Goal: Answer question/provide support: Share knowledge or assist other users

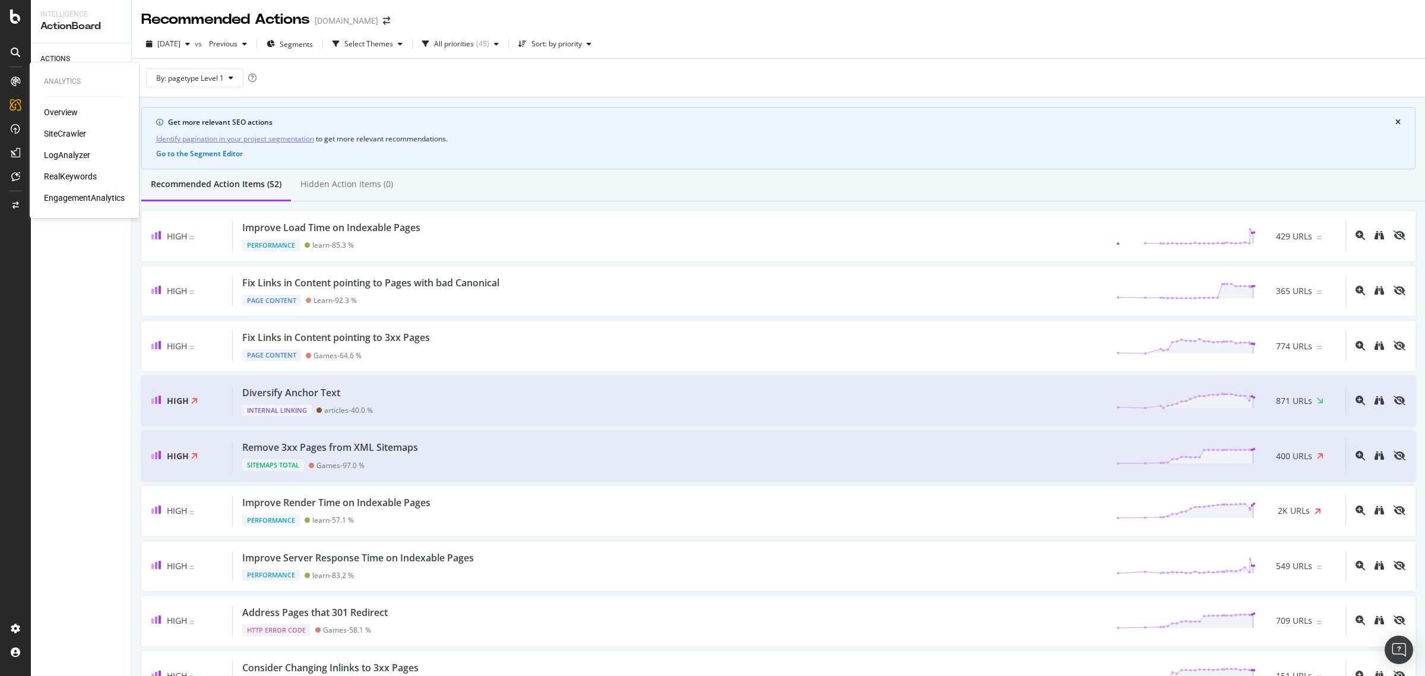
click at [64, 173] on div "RealKeywords" at bounding box center [70, 176] width 53 height 12
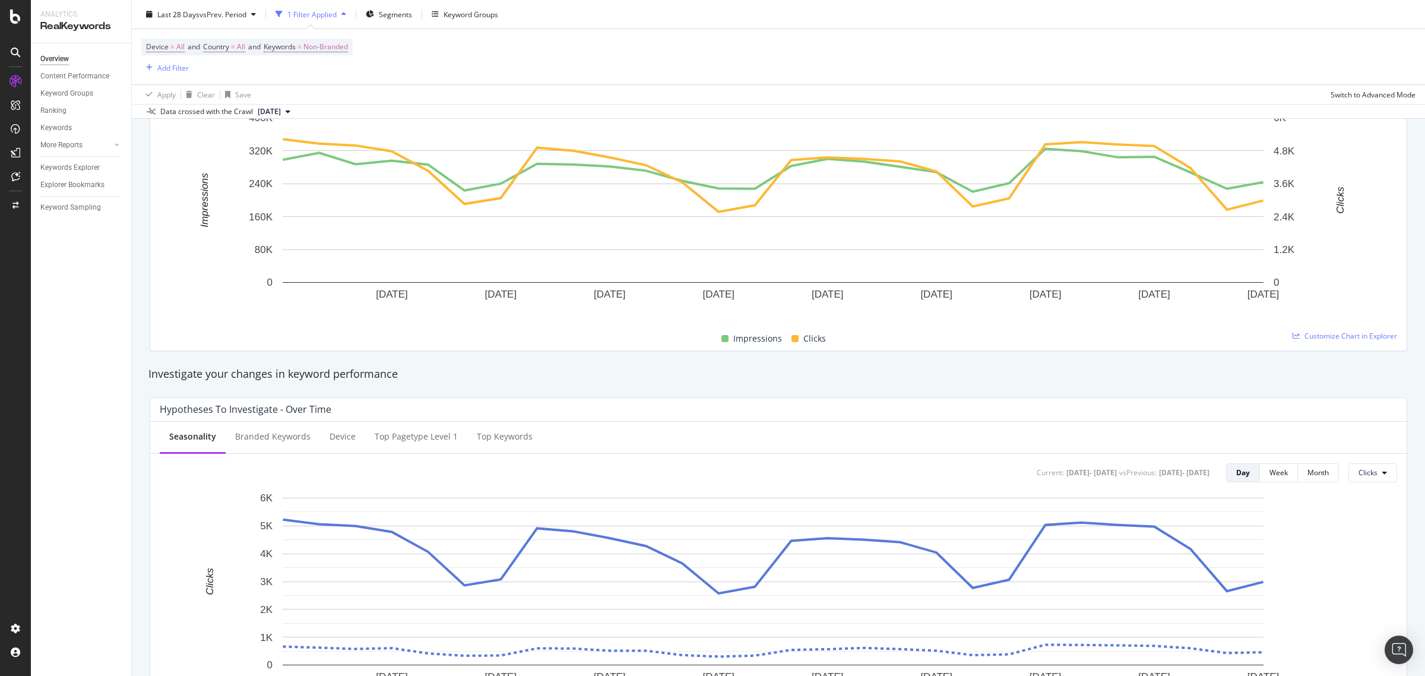
scroll to position [223, 0]
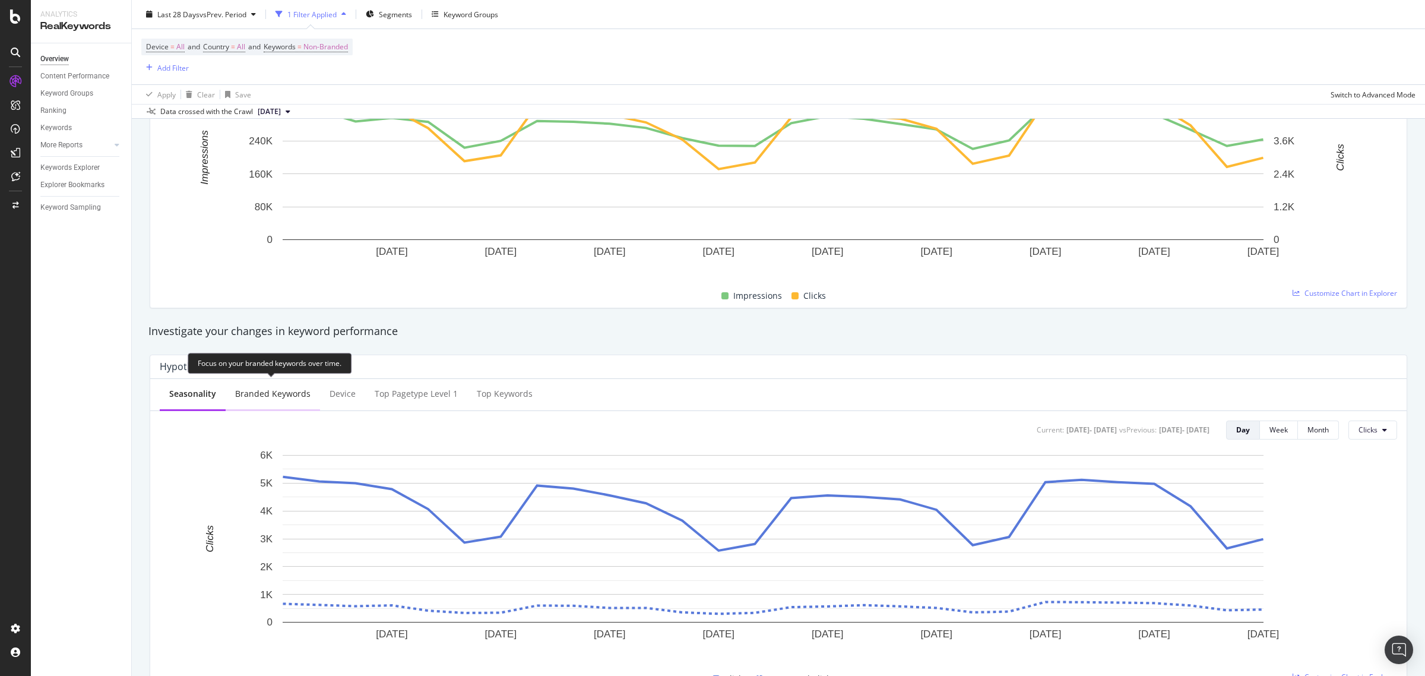
click at [280, 395] on div "Branded Keywords" at bounding box center [272, 394] width 75 height 12
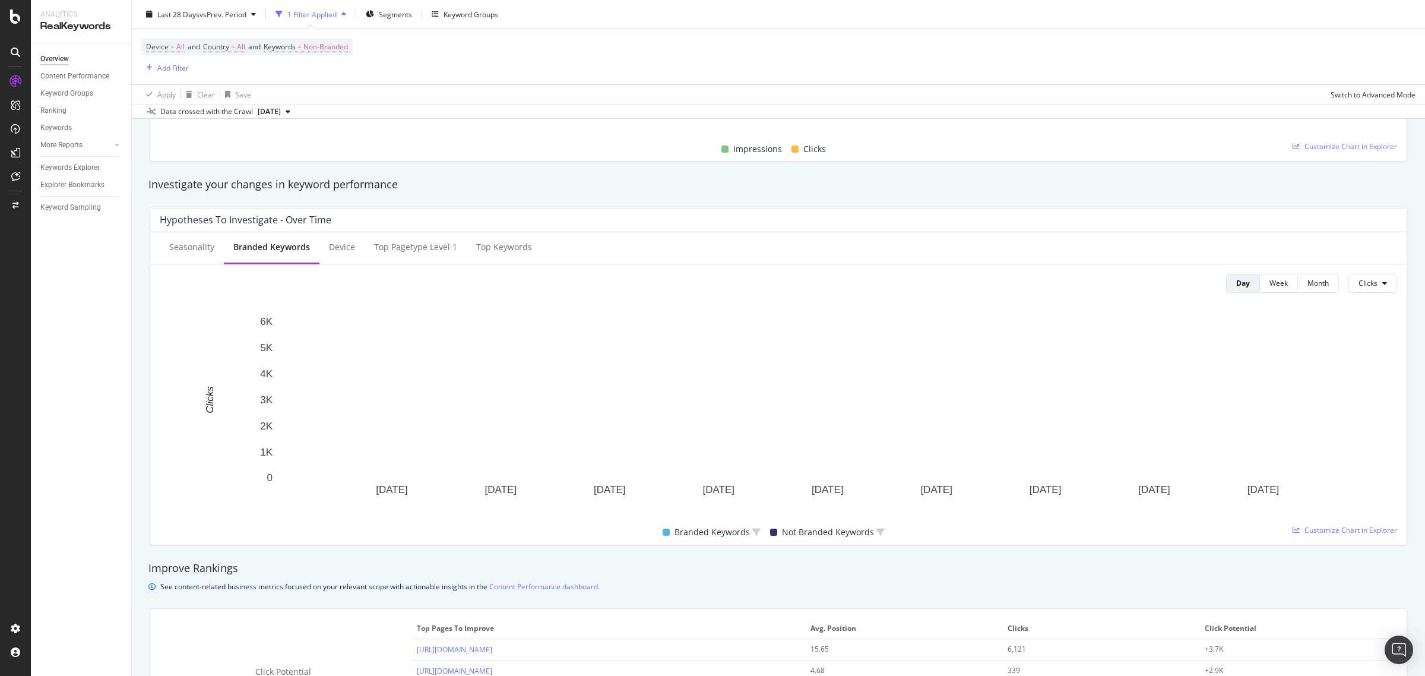
scroll to position [371, 0]
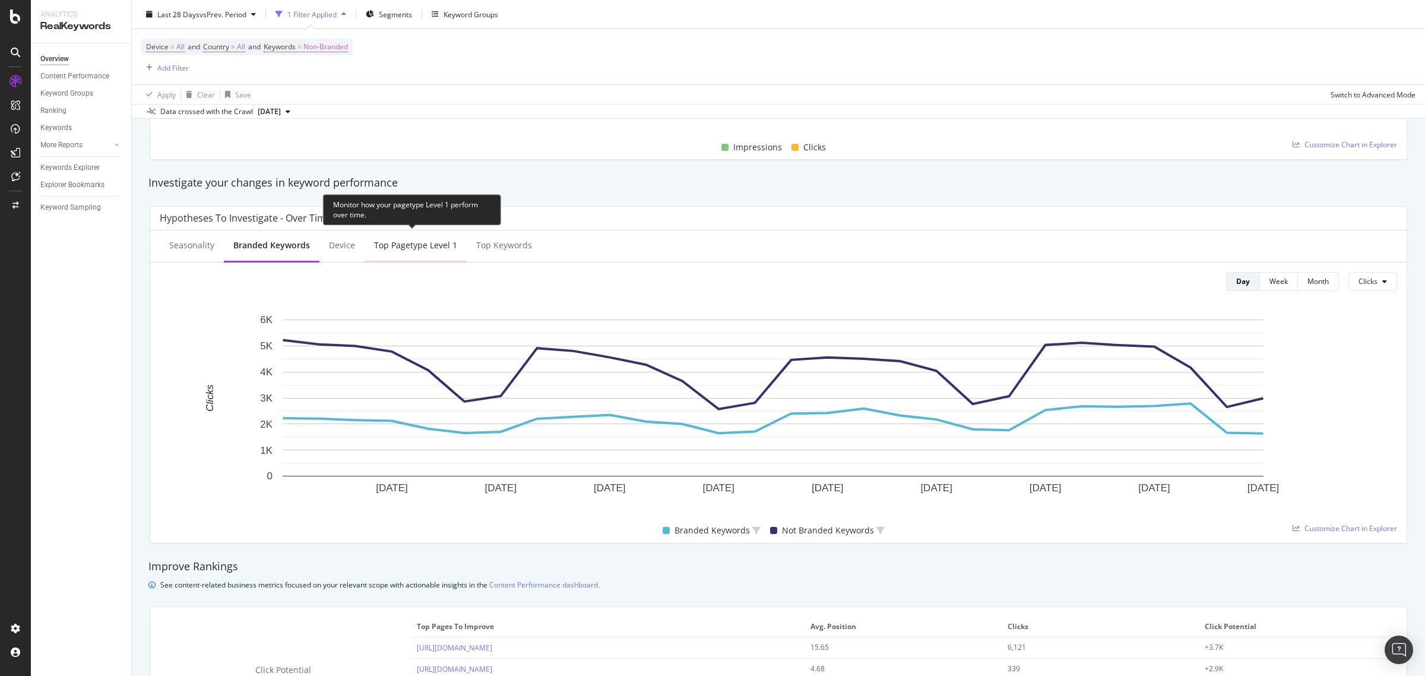
click at [395, 243] on div "Top pagetype Level 1" at bounding box center [415, 245] width 83 height 12
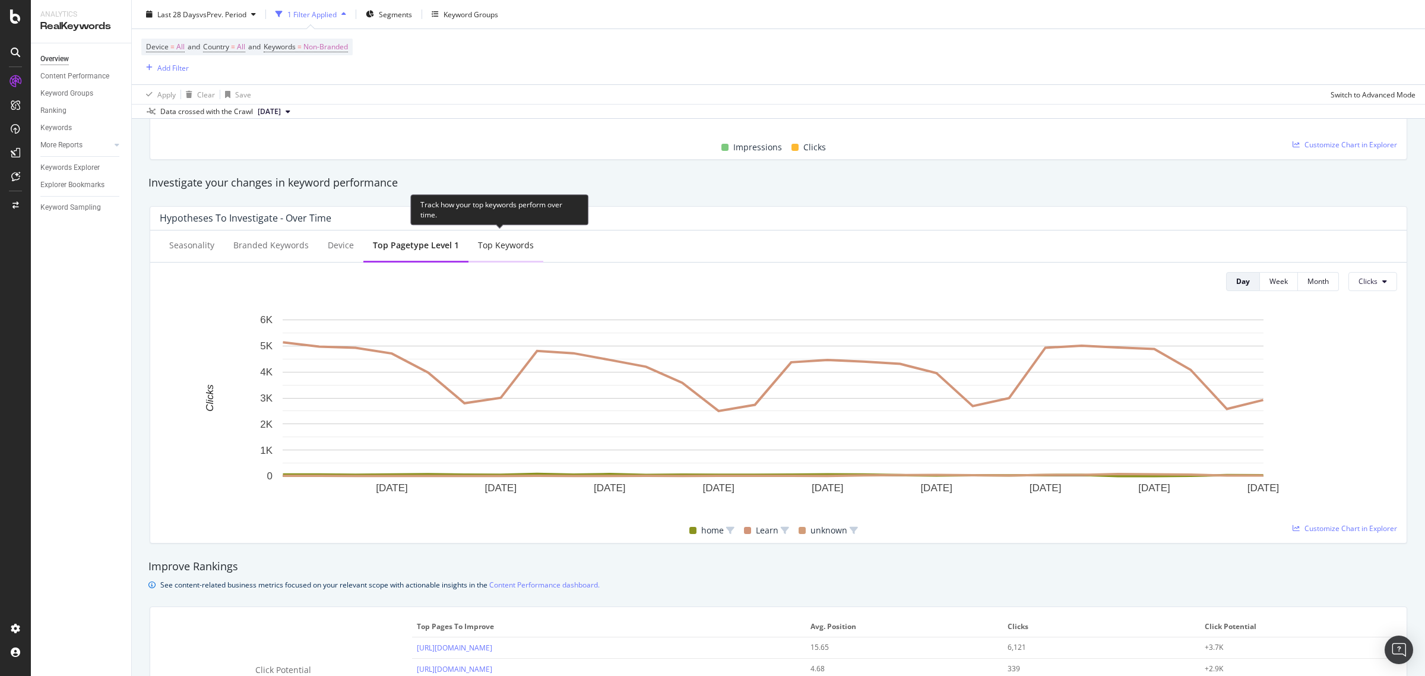
click at [496, 248] on div "Top Keywords" at bounding box center [506, 245] width 56 height 12
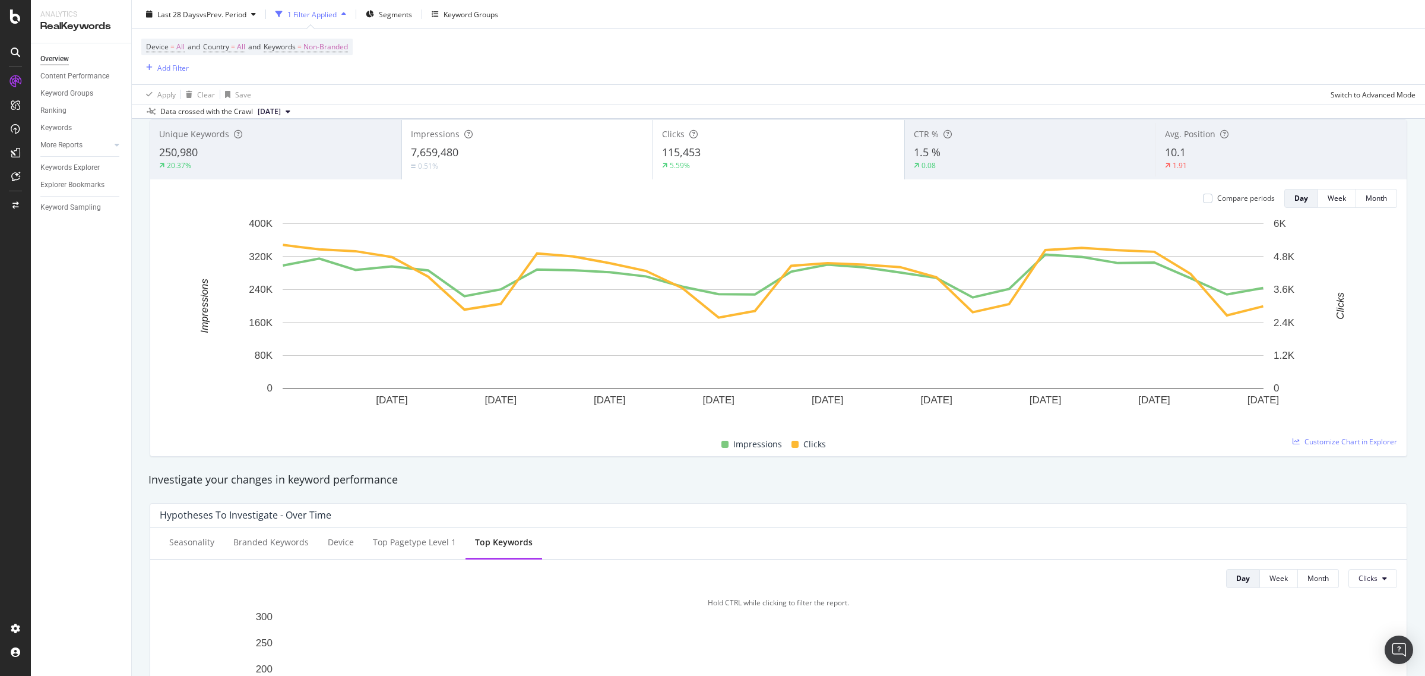
scroll to position [0, 0]
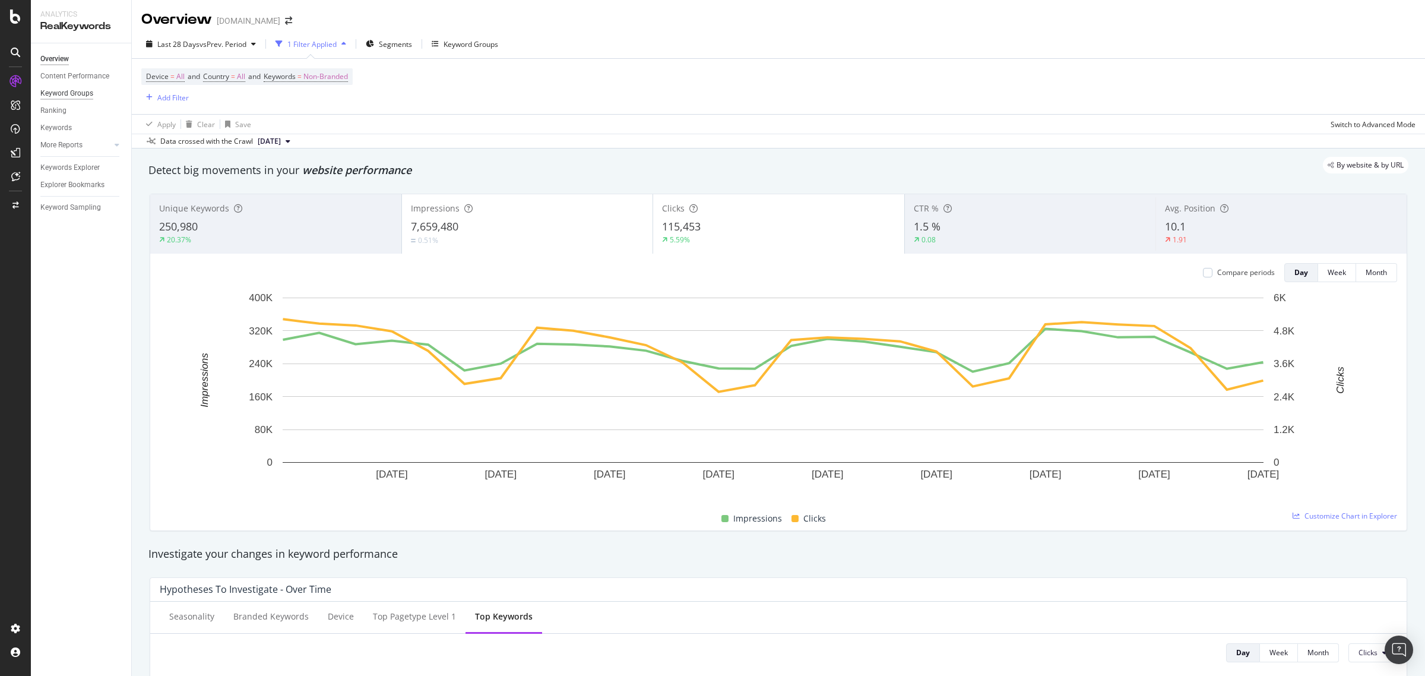
click at [84, 92] on div "Keyword Groups" at bounding box center [66, 93] width 53 height 12
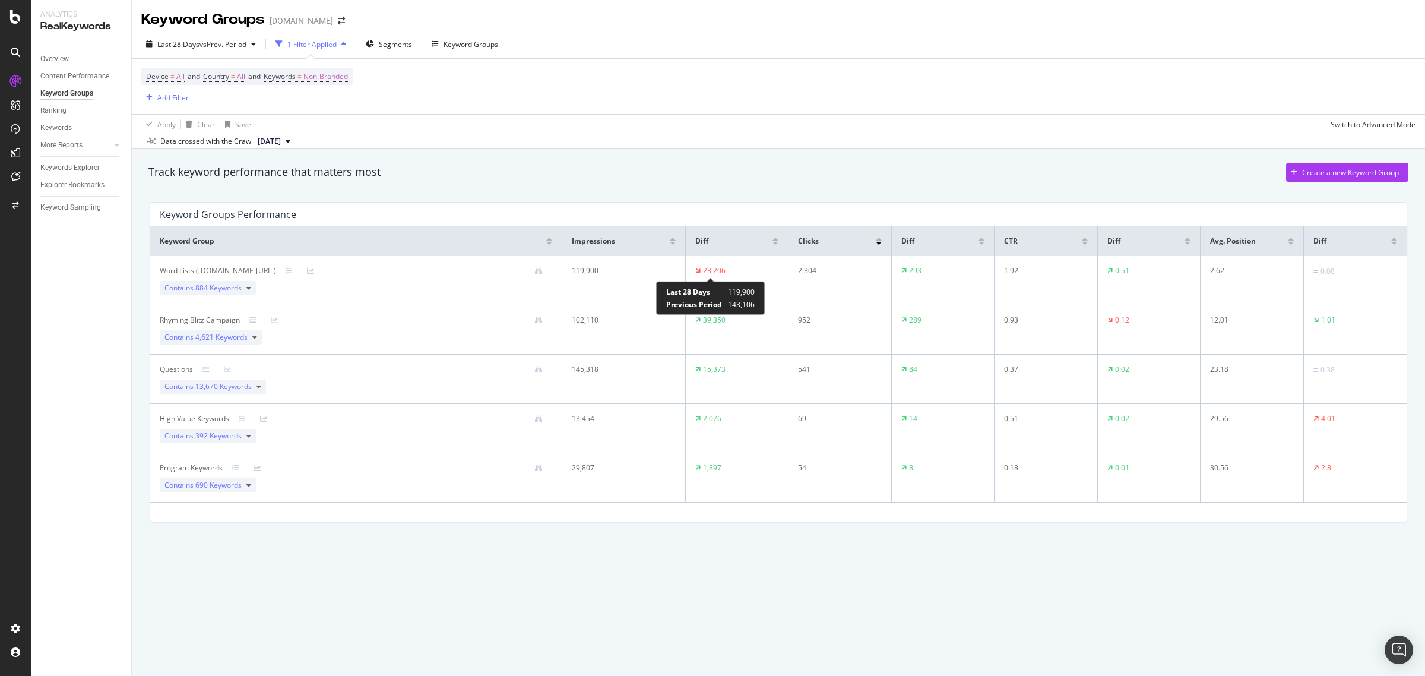
click at [709, 270] on div "23,206" at bounding box center [714, 270] width 23 height 11
click at [62, 57] on div "Overview" at bounding box center [54, 59] width 28 height 12
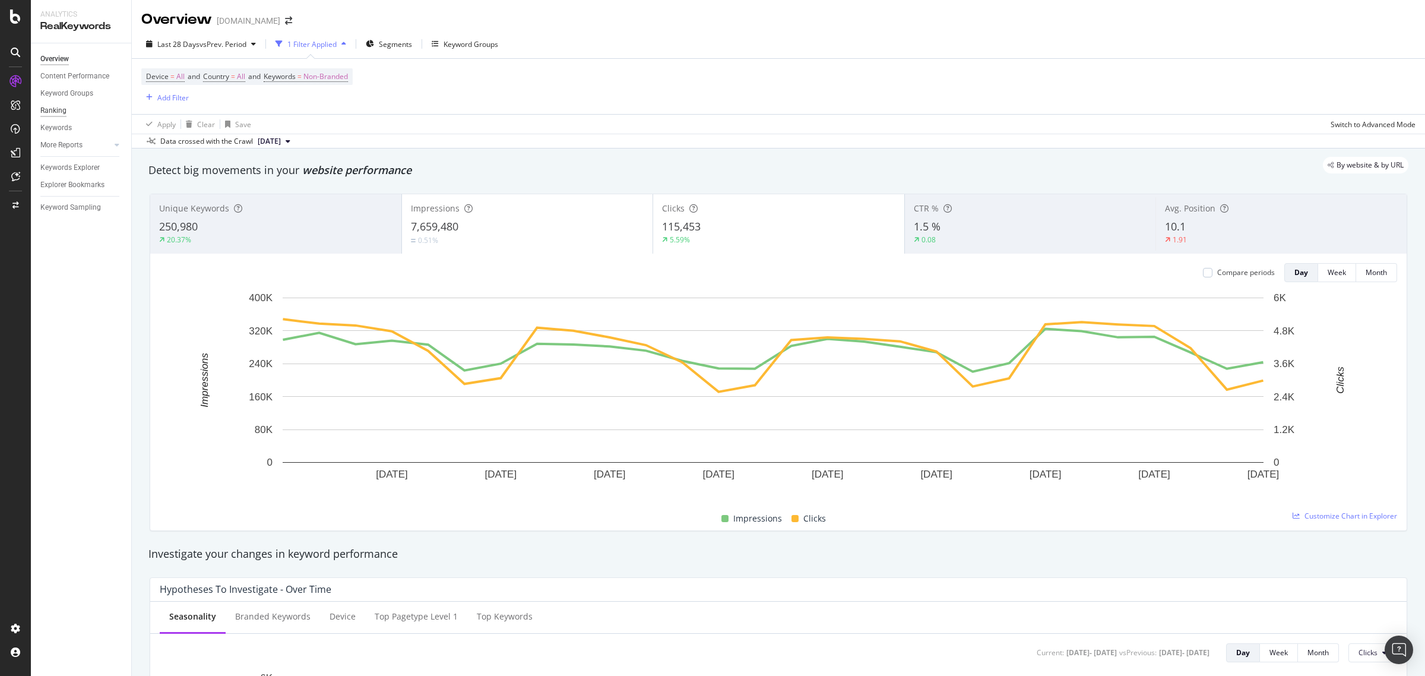
click at [55, 111] on div "Ranking" at bounding box center [53, 110] width 26 height 12
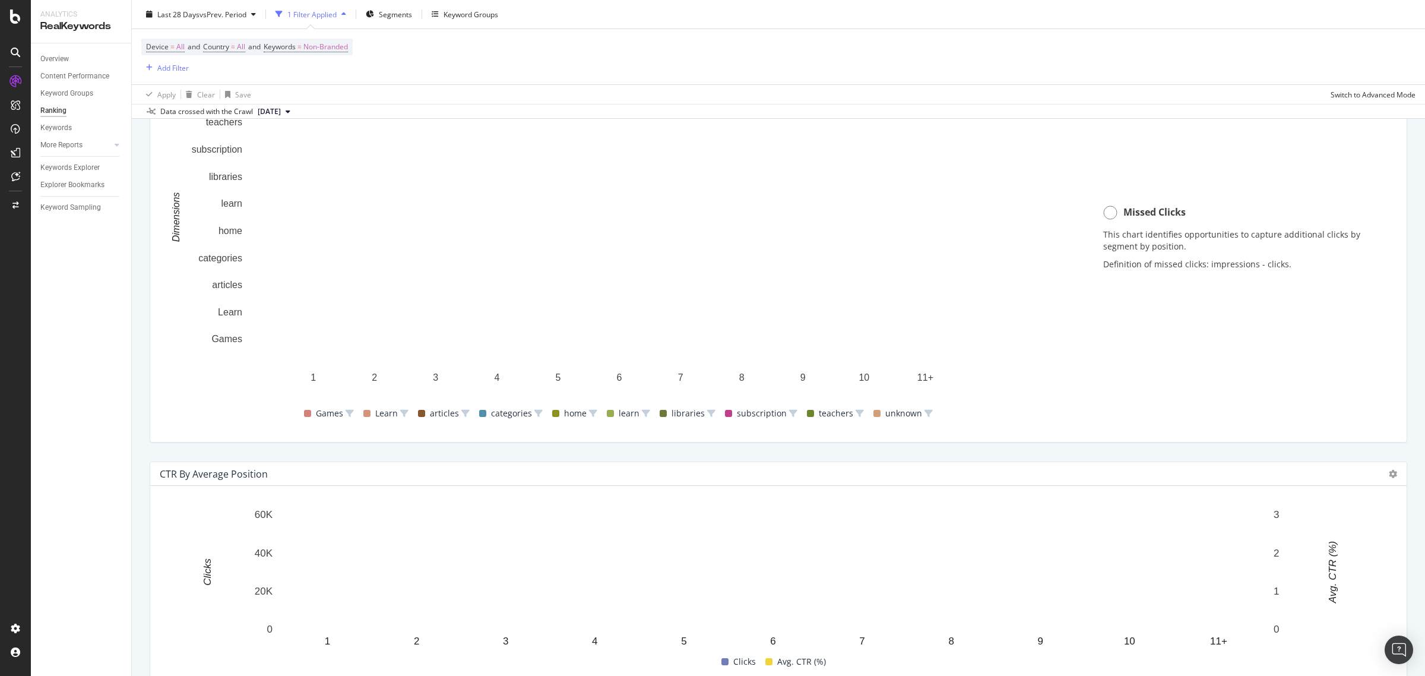
scroll to position [837, 0]
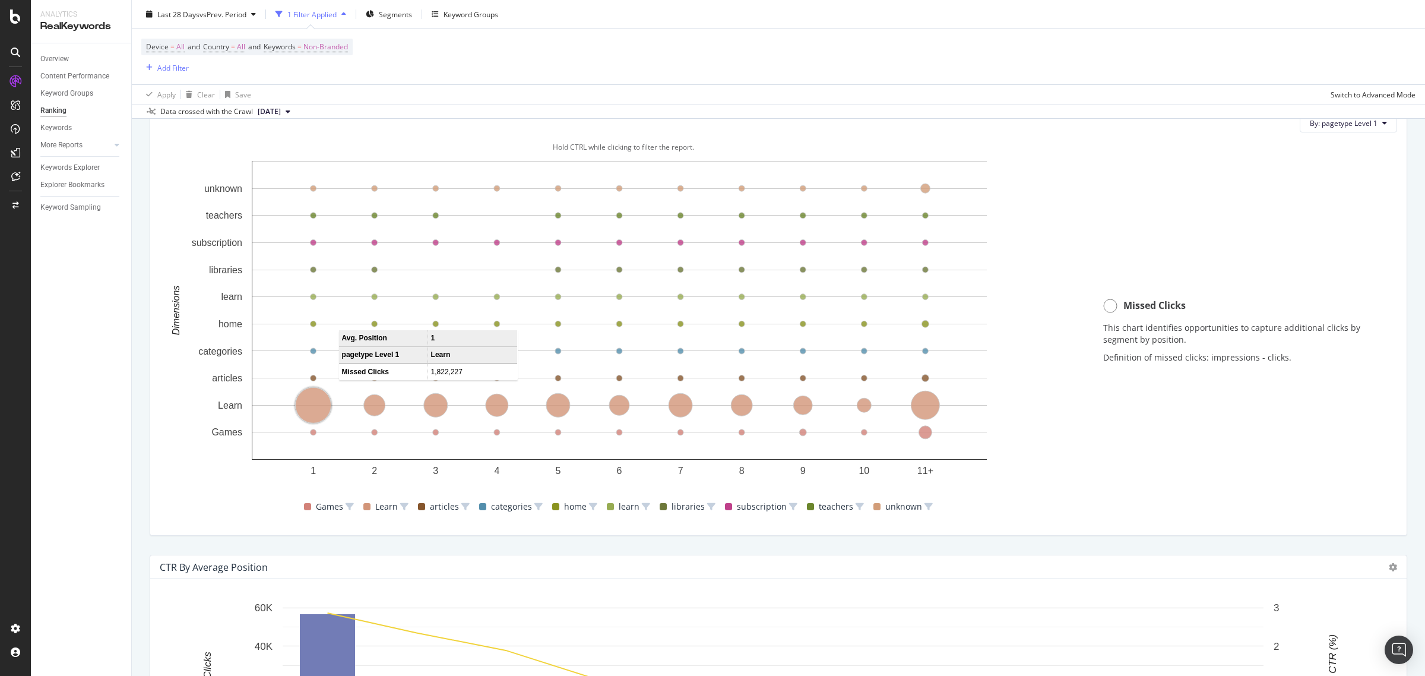
click at [313, 414] on circle "A chart." at bounding box center [314, 406] width 36 height 36
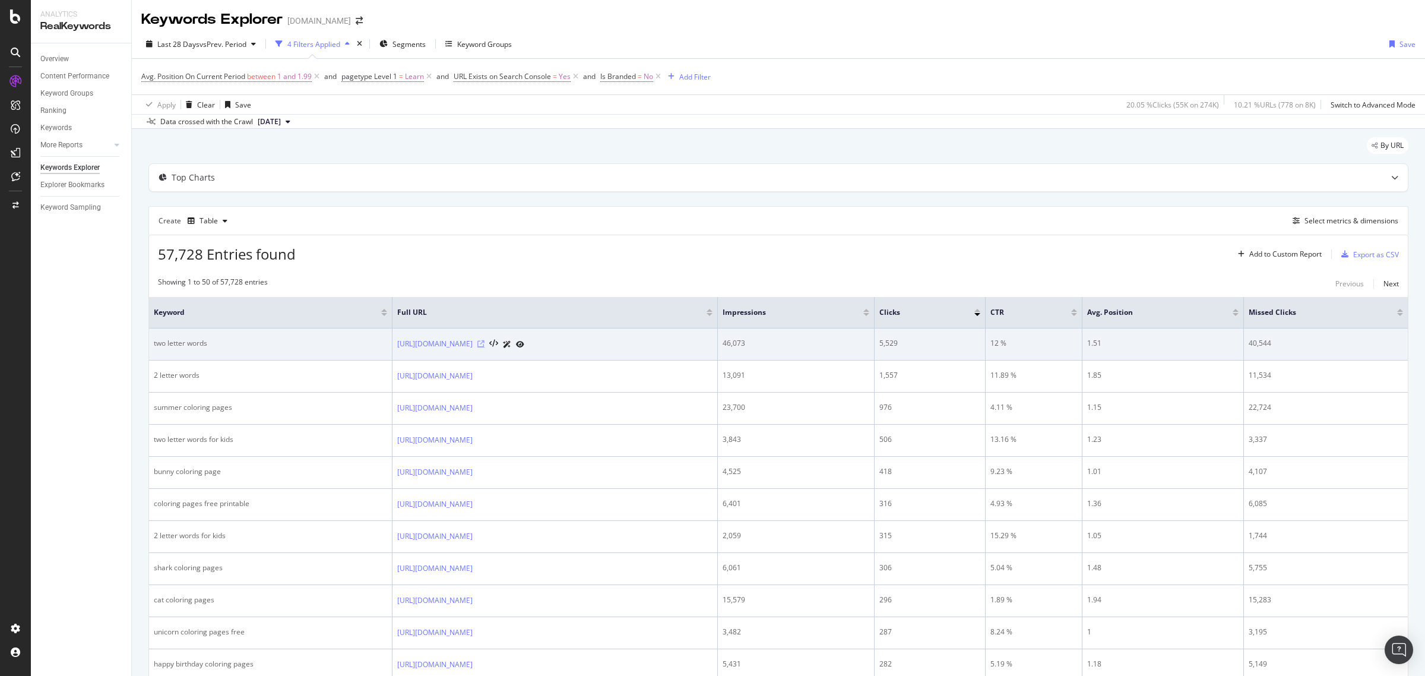
click at [484, 342] on icon at bounding box center [480, 343] width 7 height 7
drag, startPoint x: 339, startPoint y: 337, endPoint x: 741, endPoint y: 354, distance: 402.2
click at [741, 354] on tr "two letter words https://www.abcmouse.com/learn/printables-and-worksheets/2-let…" at bounding box center [778, 344] width 1258 height 32
copy tr "[URL][DOMAIN_NAME]"
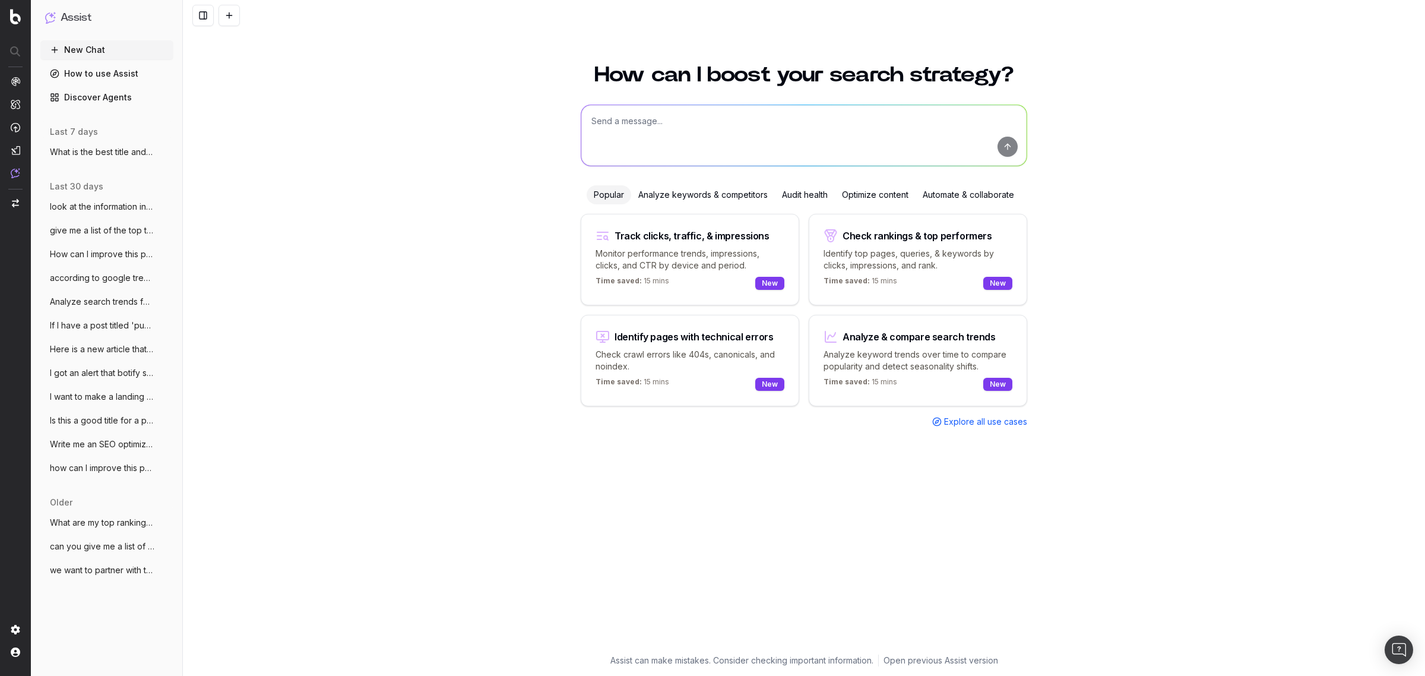
click at [102, 154] on span "What is the best title and URL for this" at bounding box center [102, 152] width 104 height 12
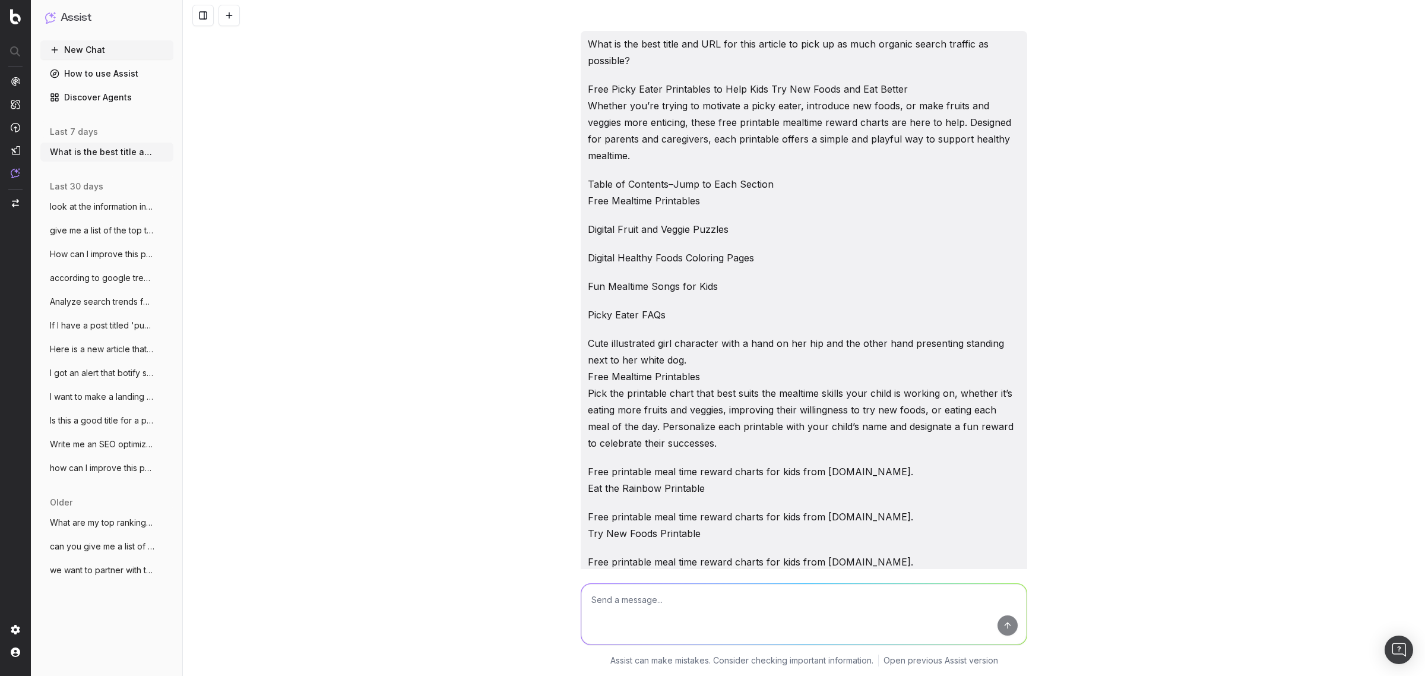
click at [94, 202] on span "look at the information in this article" at bounding box center [102, 207] width 104 height 12
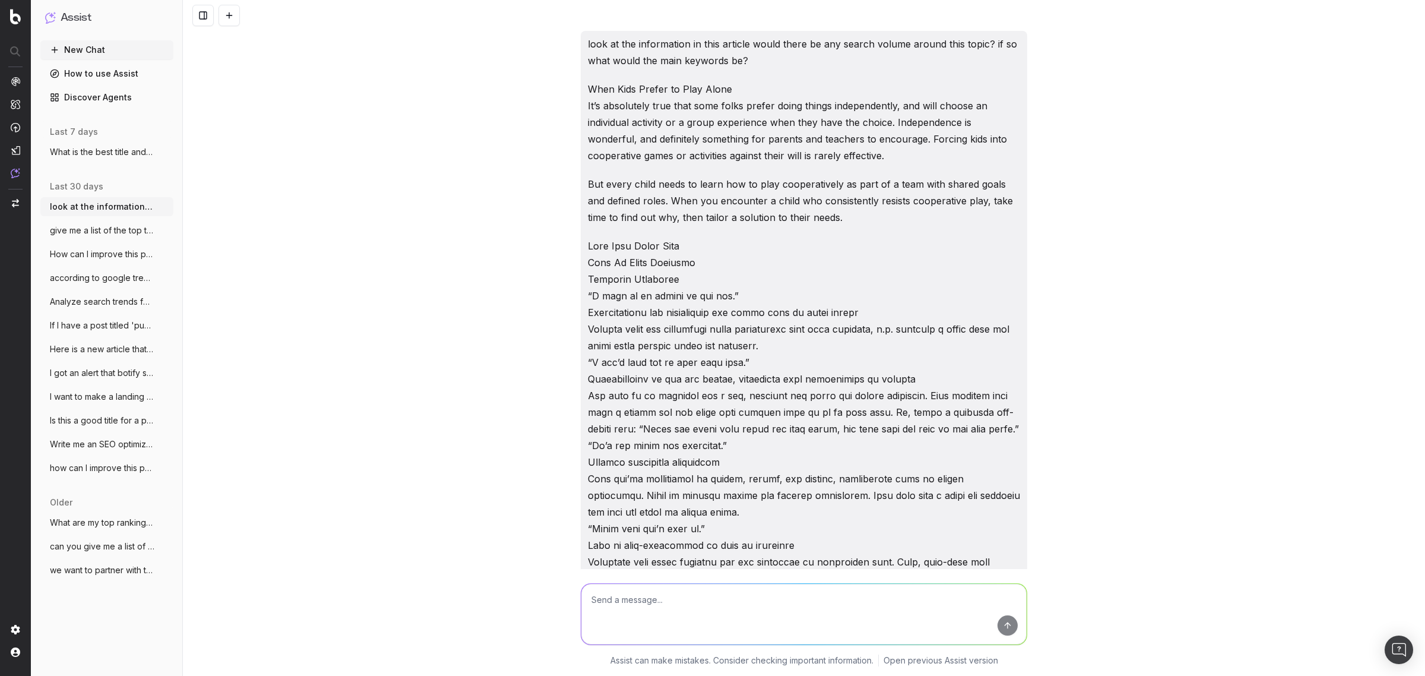
click at [99, 227] on span "give me a list of the top ten pages of c" at bounding box center [102, 230] width 104 height 12
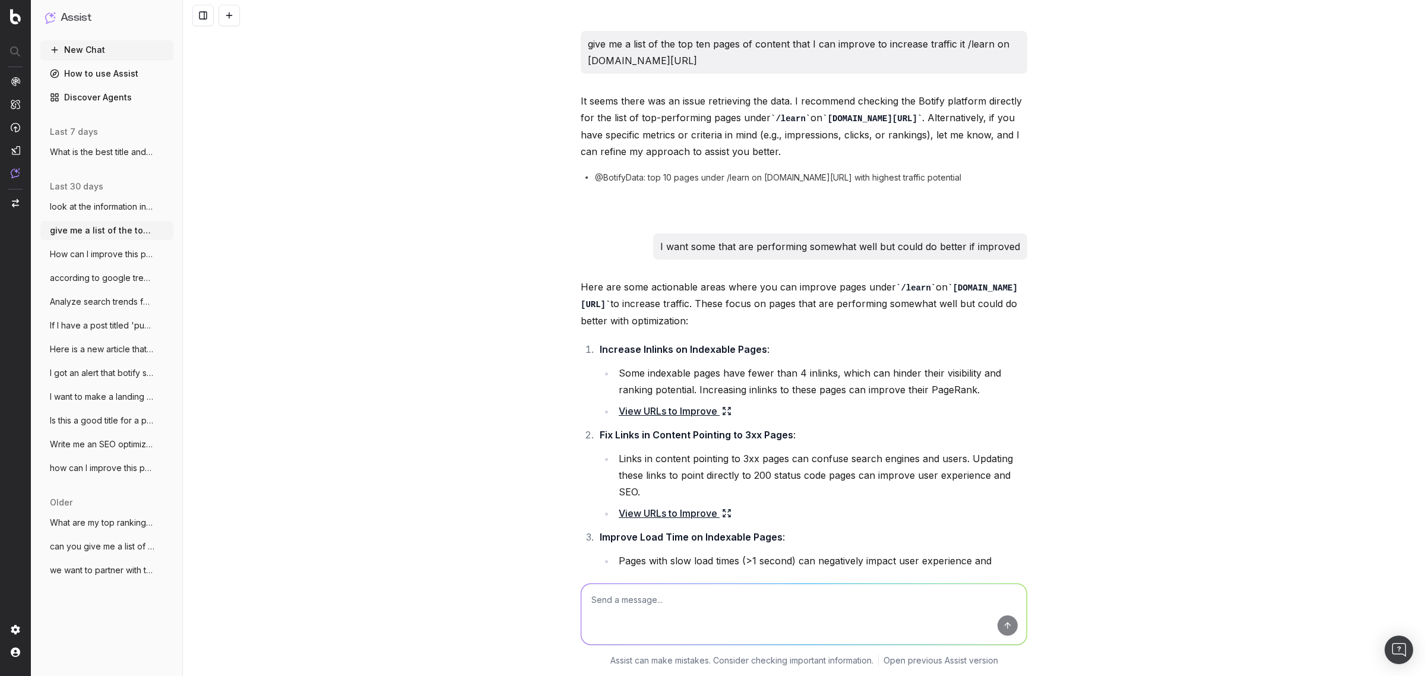
click at [109, 257] on span "How can I improve this page? What Is Ta" at bounding box center [102, 254] width 104 height 12
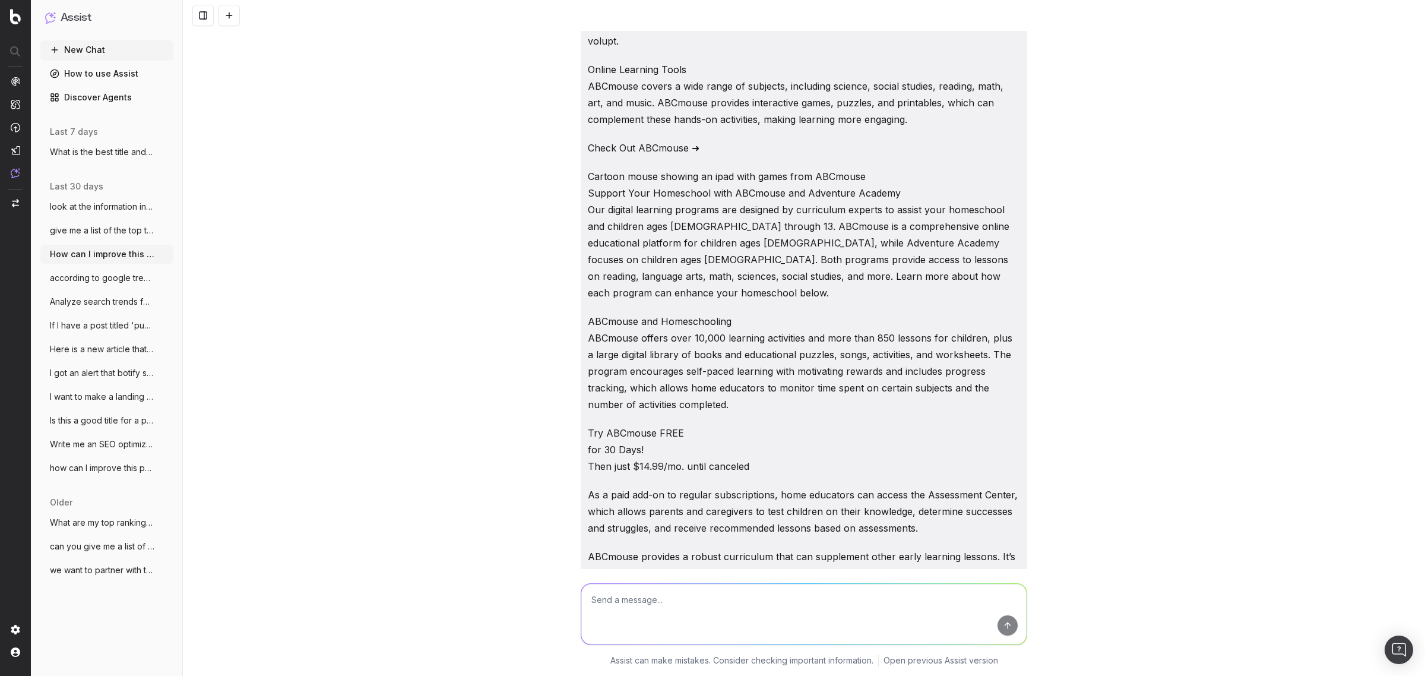
scroll to position [1484, 0]
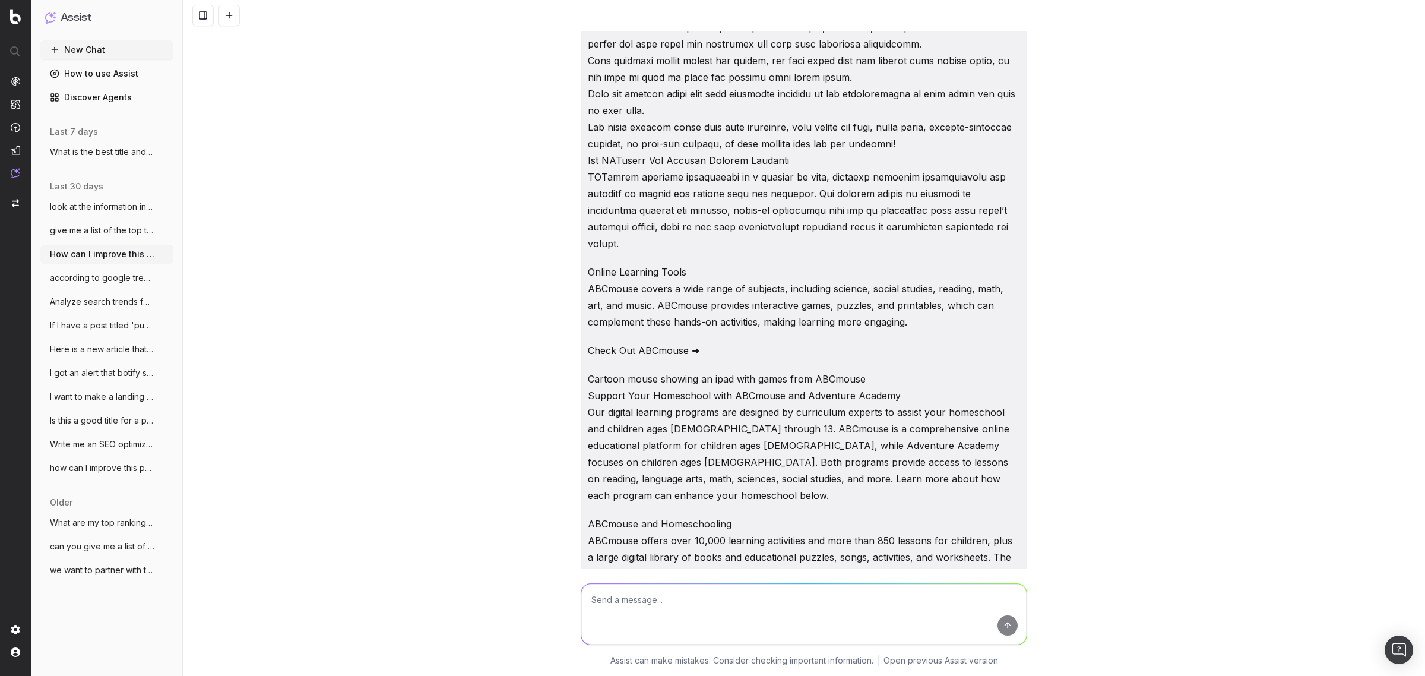
click at [122, 284] on button "according to google trends what states i" at bounding box center [106, 277] width 133 height 19
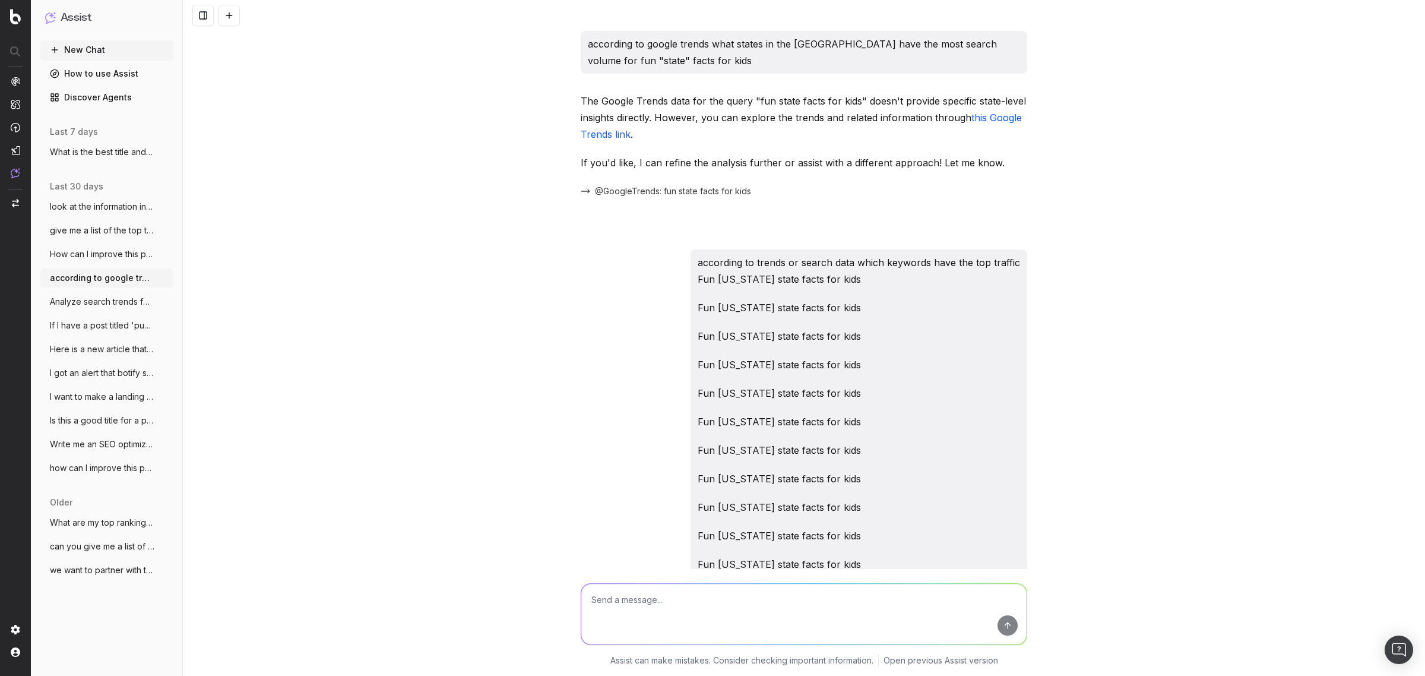
click at [93, 322] on span "If I have a post titled 'pumpkin colorin" at bounding box center [102, 325] width 104 height 12
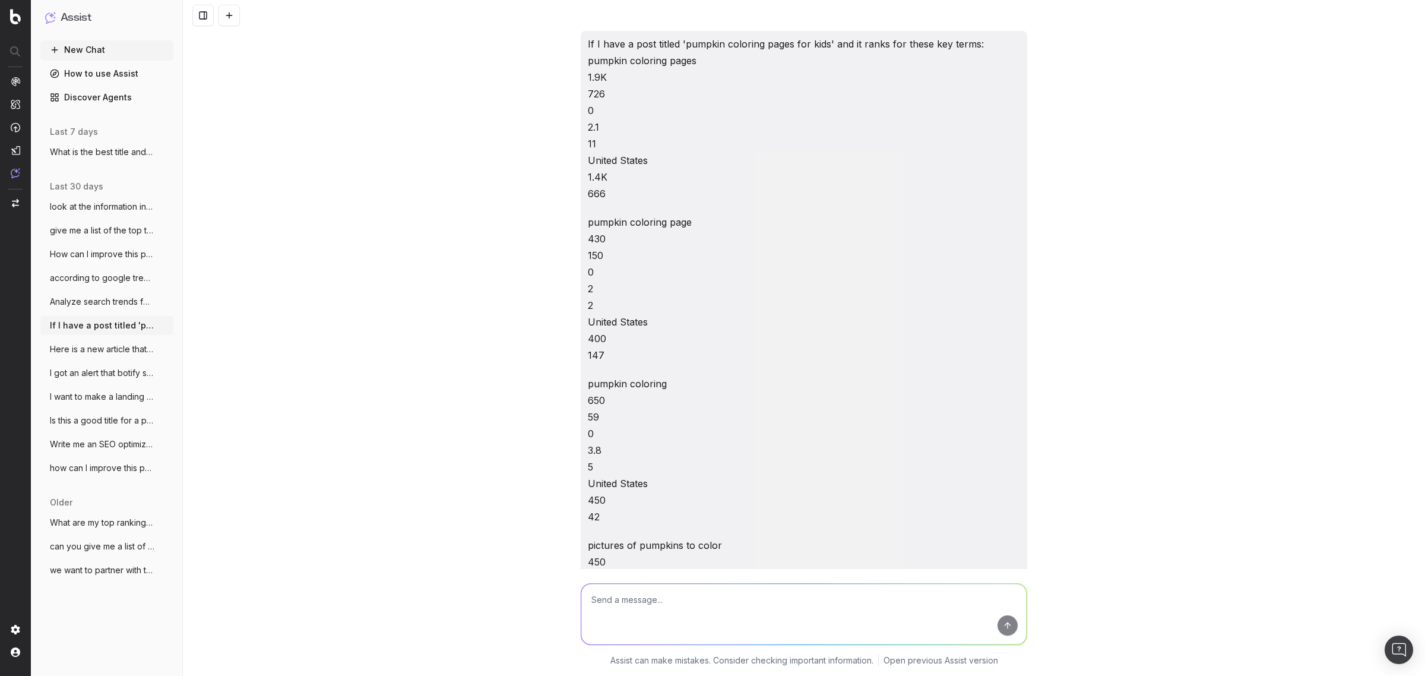
click at [77, 355] on button "Here is a new article that we are about" at bounding box center [106, 349] width 133 height 19
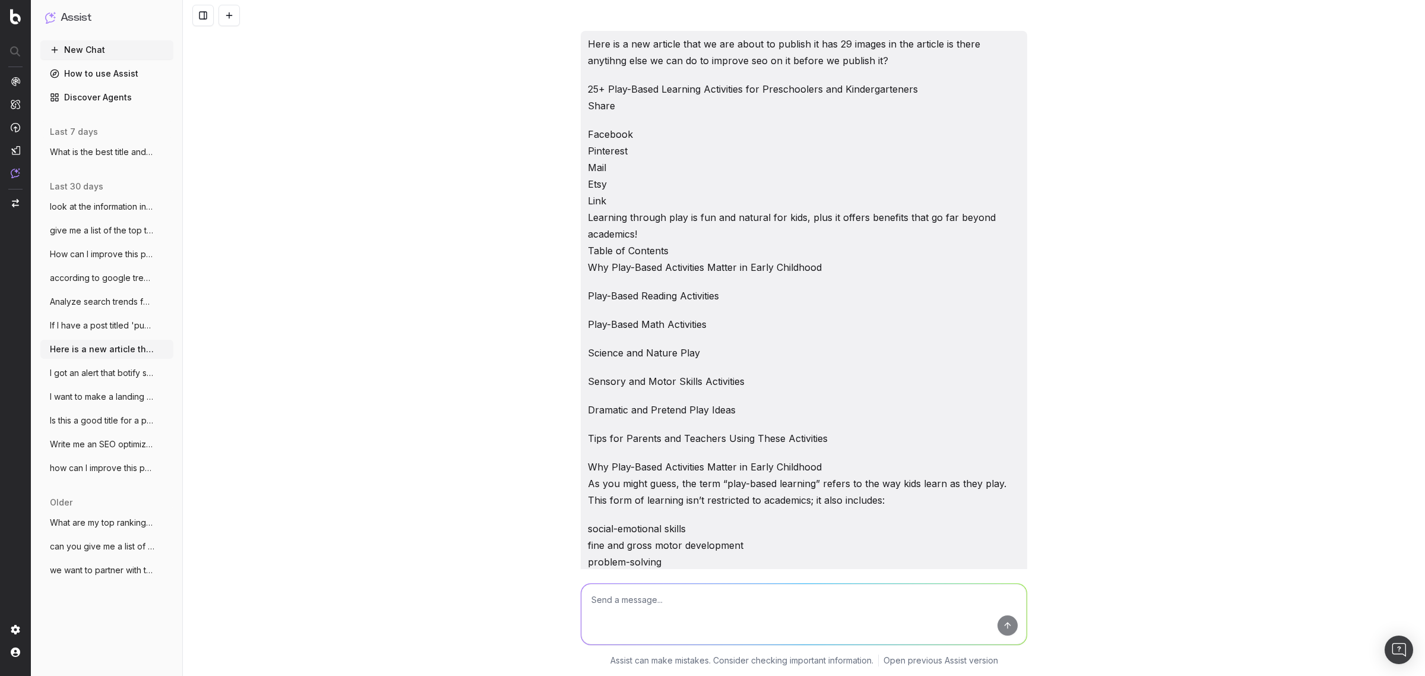
click at [104, 48] on button "New Chat" at bounding box center [106, 49] width 133 height 19
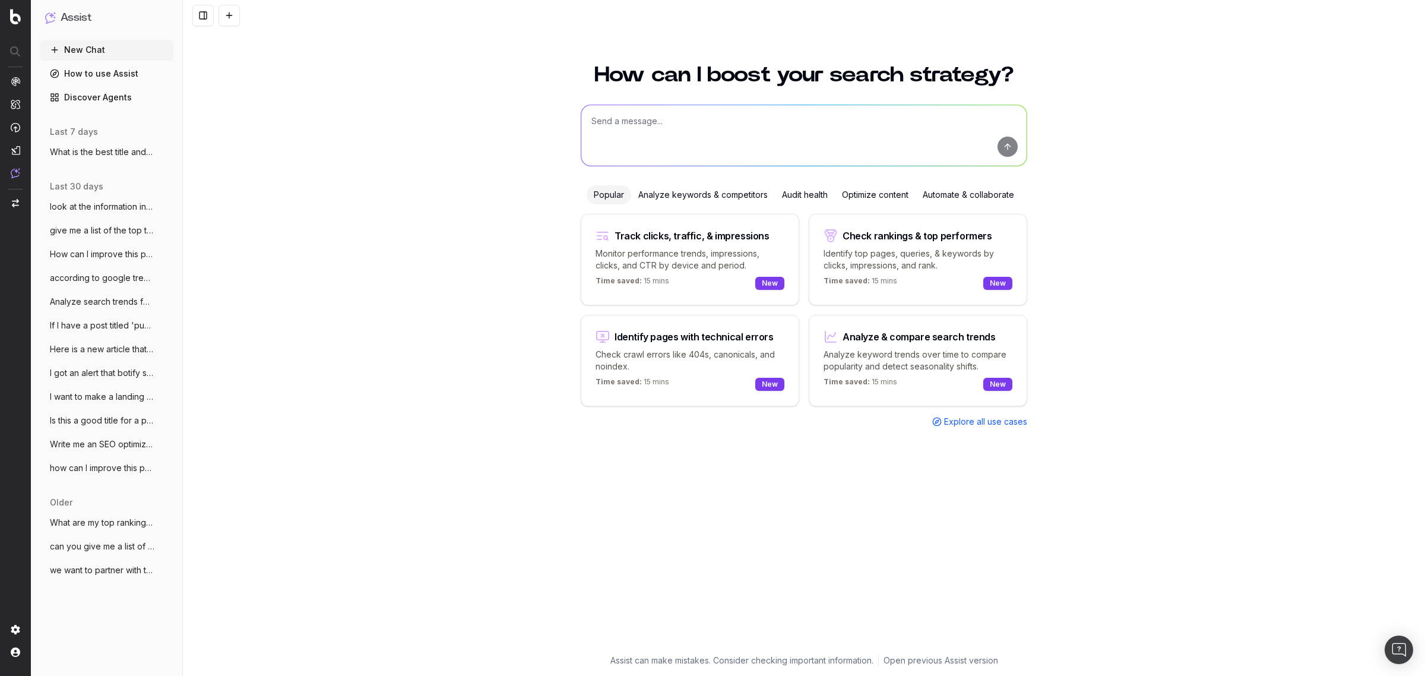
click at [668, 135] on textarea at bounding box center [803, 135] width 445 height 61
paste textarea "I'm planning on creating a blog post for parents featuring 3 printable charts t…"
type textarea "I'm planning on creating a blog post for parents featuring 3 printable charts t…"
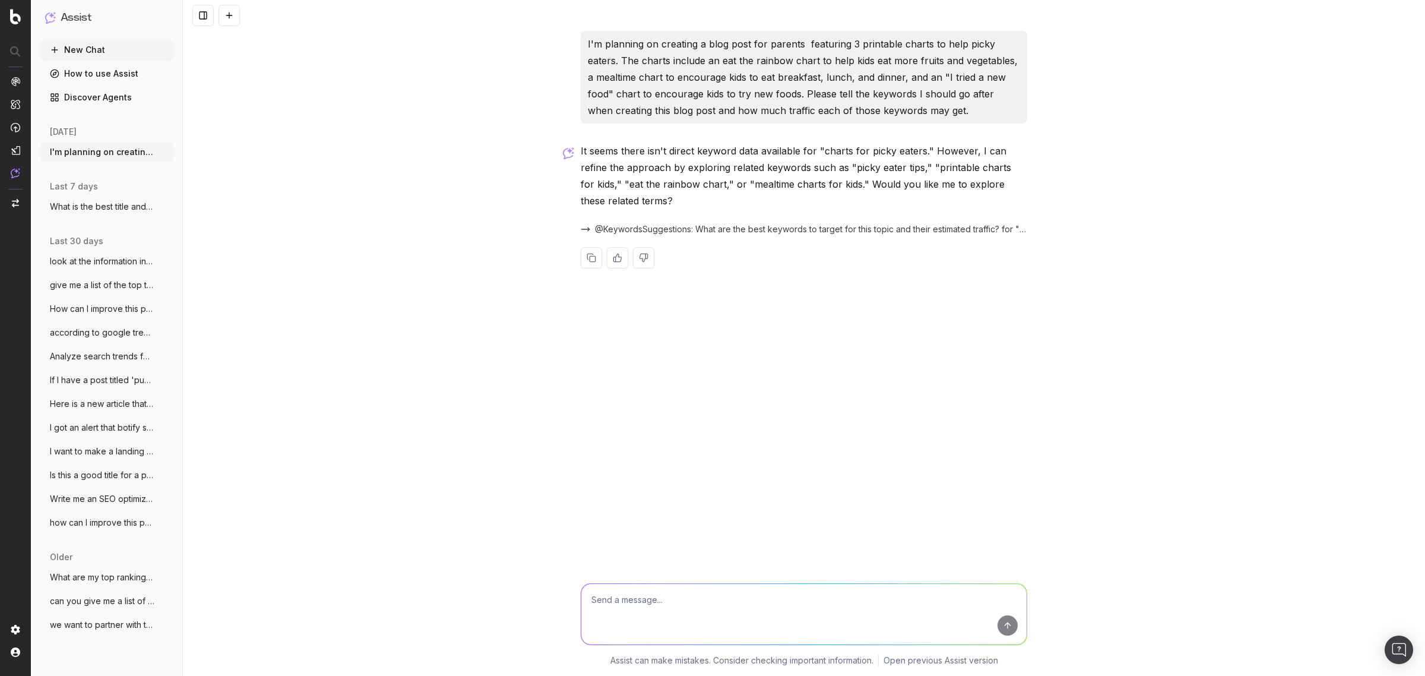
click at [790, 230] on span "@KeywordsSuggestions: What are the best keywords to target for this topic and t…" at bounding box center [811, 229] width 432 height 12
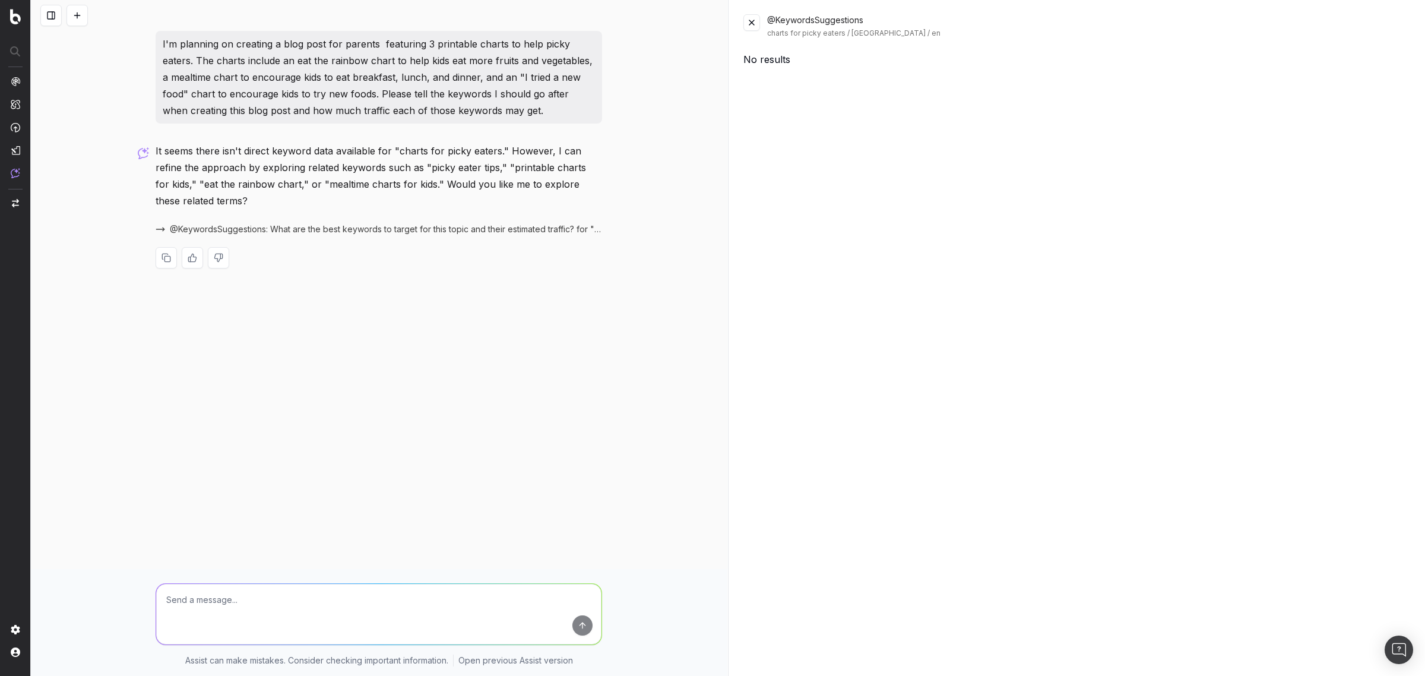
click at [749, 25] on button at bounding box center [751, 22] width 17 height 17
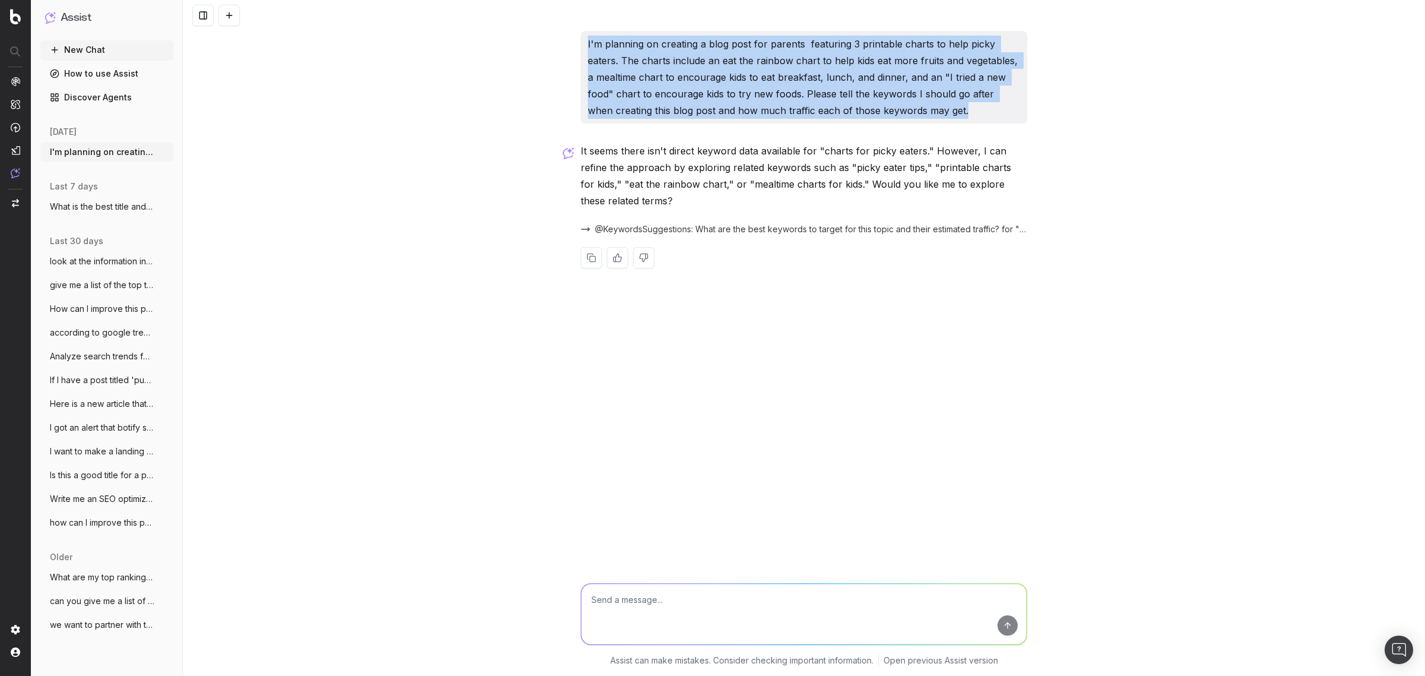
drag, startPoint x: 588, startPoint y: 42, endPoint x: 995, endPoint y: 118, distance: 413.6
click at [995, 118] on p "I'm planning on creating a blog post for parents featuring 3 printable charts t…" at bounding box center [804, 77] width 432 height 83
copy p "I'm planning on creating a blog post for parents featuring 3 printable charts t…"
click at [637, 262] on button at bounding box center [643, 257] width 21 height 21
click at [880, 354] on button "Didn’t work" at bounding box center [882, 345] width 55 height 21
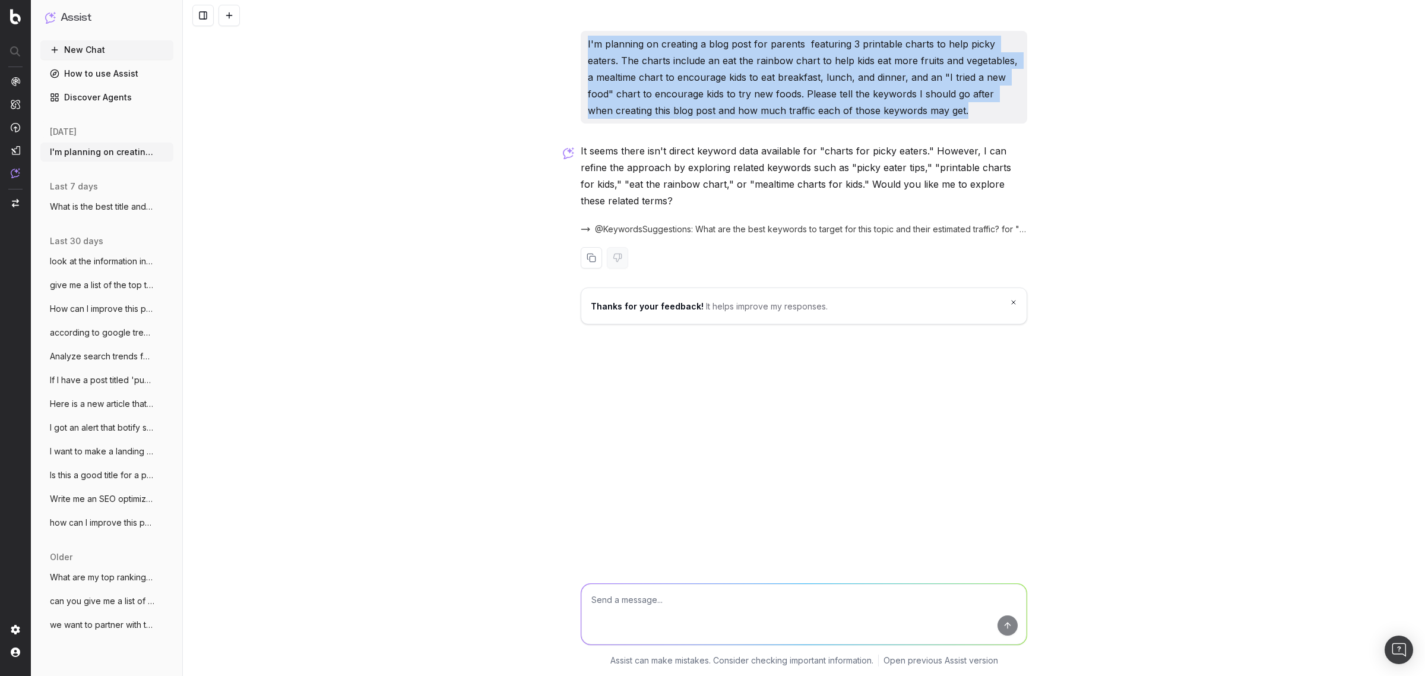
click at [85, 265] on span "look at the information in this article" at bounding box center [102, 261] width 104 height 12
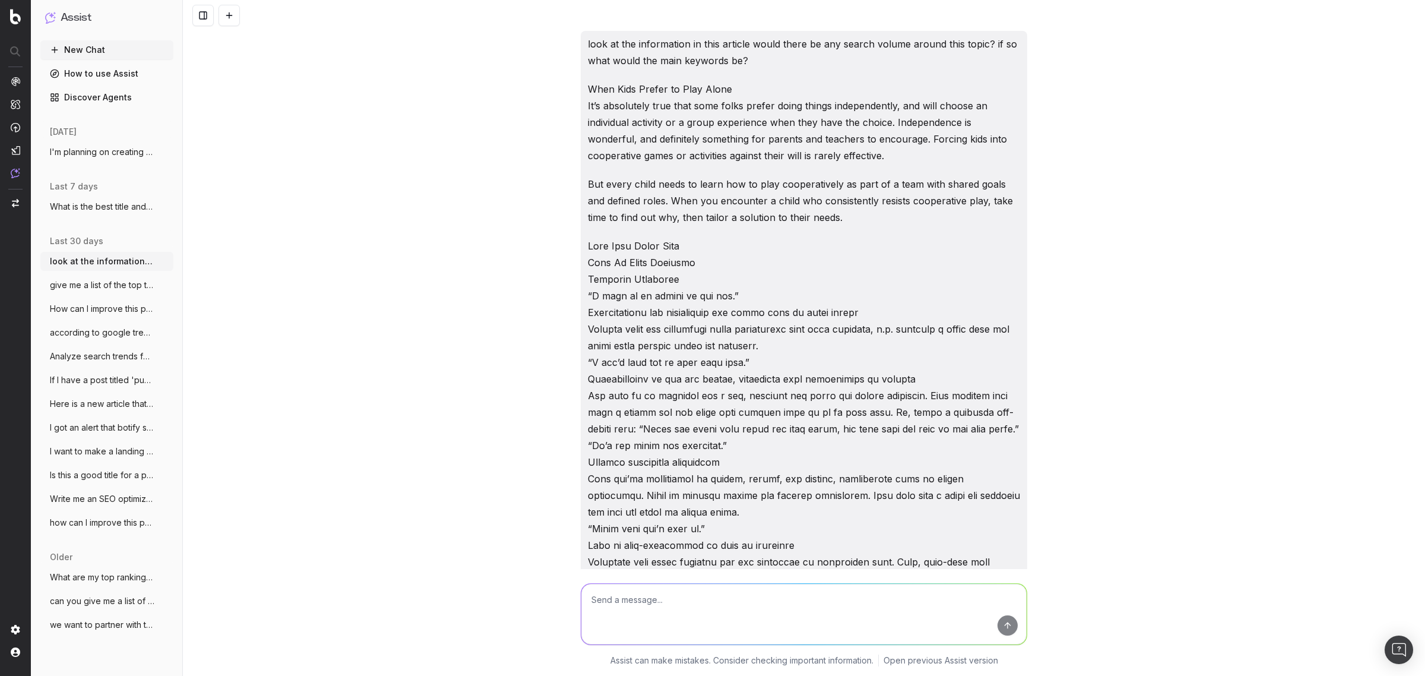
click at [90, 285] on span "give me a list of the top ten pages of c" at bounding box center [102, 285] width 104 height 12
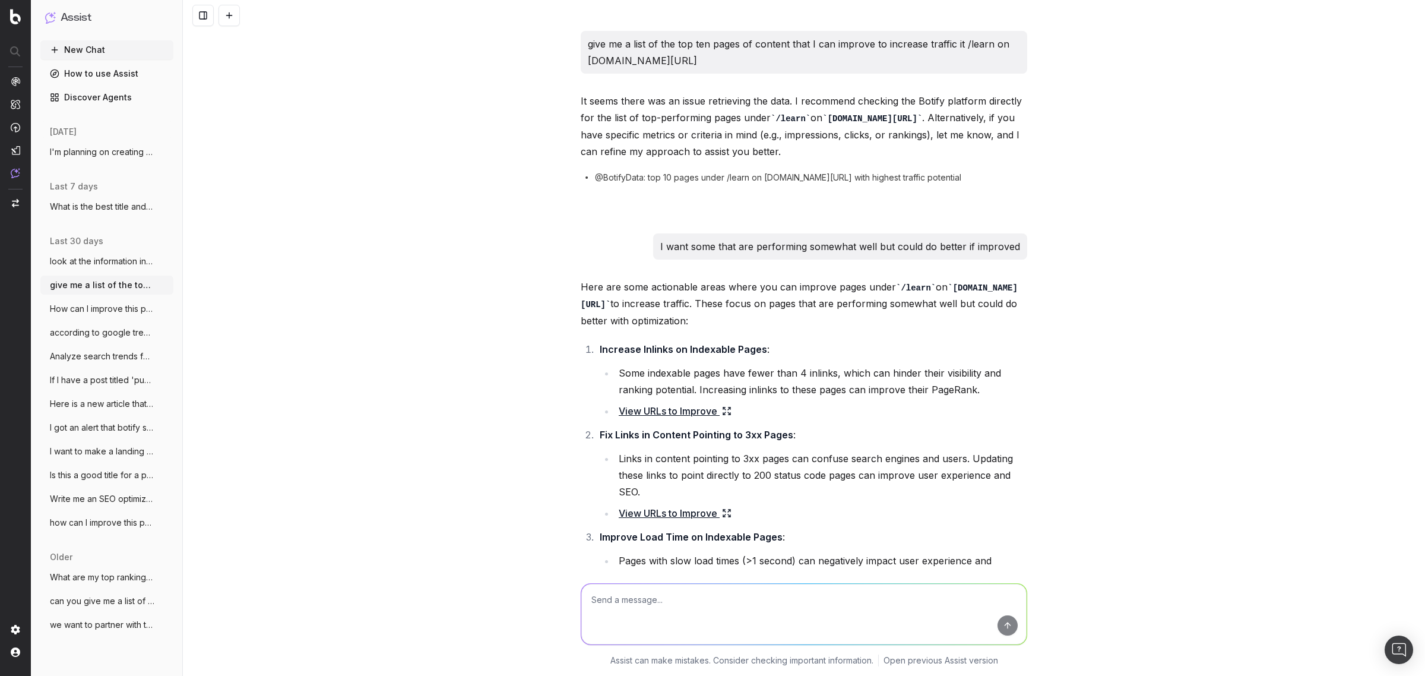
click at [106, 473] on span "Is this a good title for a piece of cont" at bounding box center [102, 475] width 104 height 12
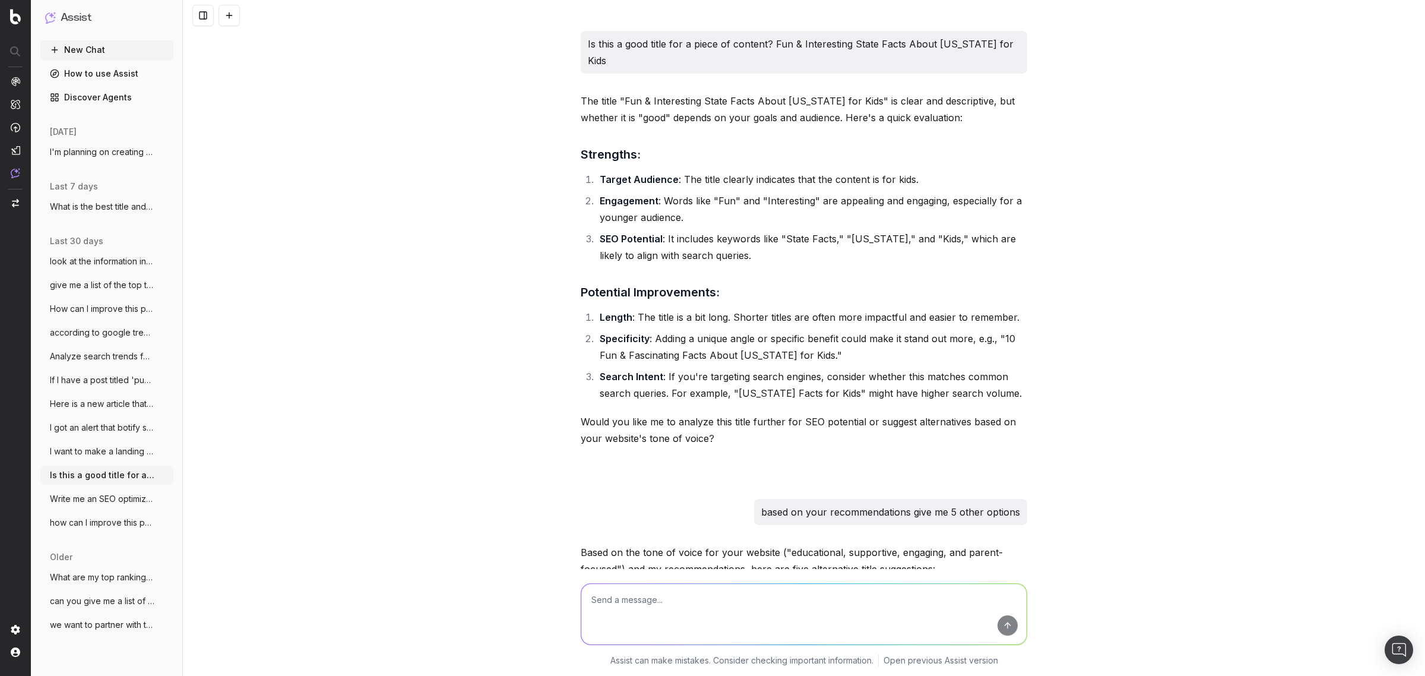
click at [84, 45] on button "New Chat" at bounding box center [106, 49] width 133 height 19
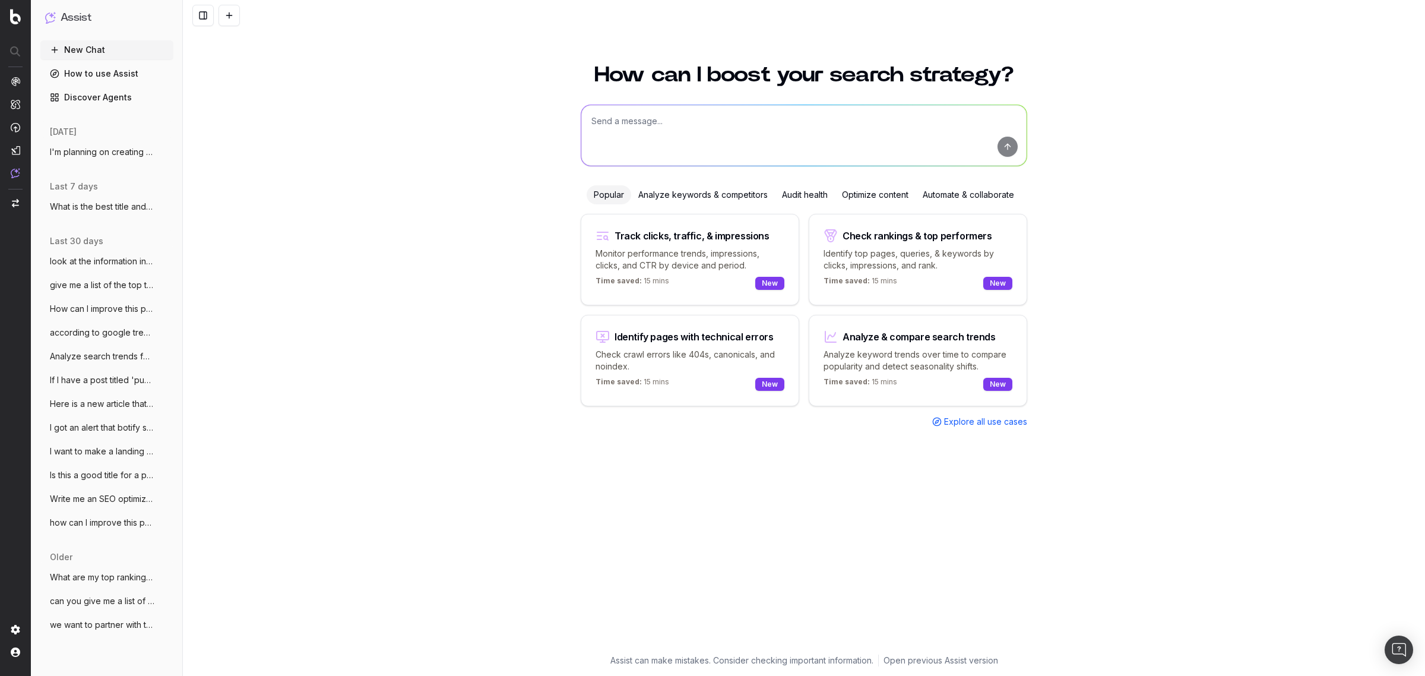
click at [657, 134] on textarea at bounding box center [803, 135] width 445 height 61
paste textarea "[URL][DOMAIN_NAME]"
type textarea "how can we drive more clicks to this webpage: [URL][DOMAIN_NAME]"
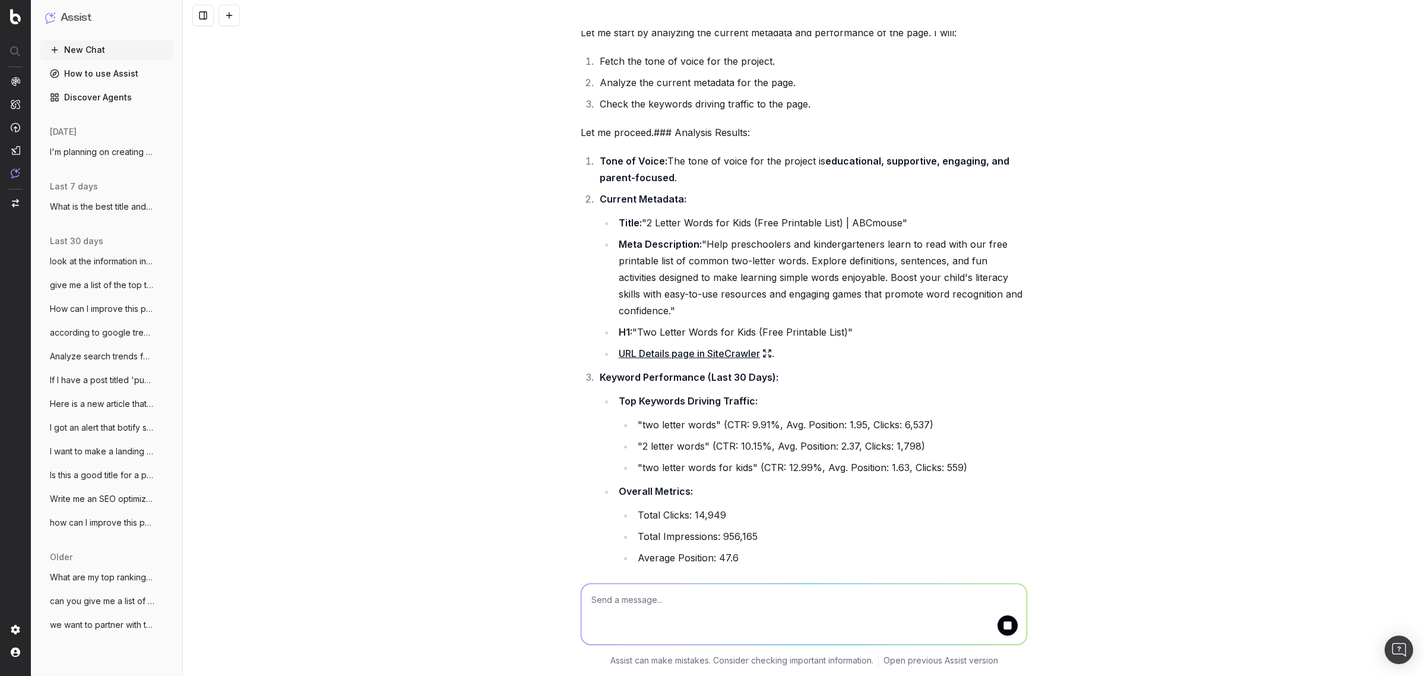
scroll to position [778, 0]
